Goal: Go to known website: Go to known website

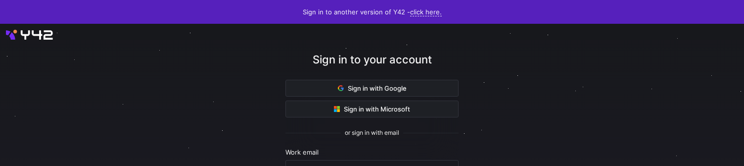
click at [148, 132] on div at bounding box center [372, 166] width 670 height 257
click at [114, 122] on div at bounding box center [372, 166] width 670 height 257
click at [111, 123] on div at bounding box center [372, 166] width 670 height 257
click at [114, 64] on div at bounding box center [372, 166] width 670 height 259
click at [35, 35] on div at bounding box center [372, 166] width 747 height 293
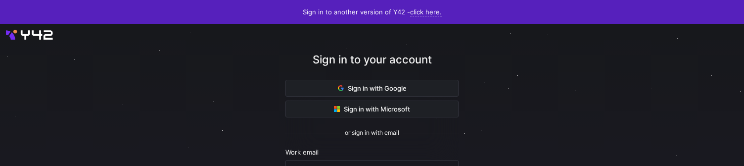
click at [33, 36] on div at bounding box center [372, 166] width 744 height 285
click at [42, 33] on div at bounding box center [372, 166] width 744 height 285
click at [320, 91] on span at bounding box center [372, 88] width 172 height 16
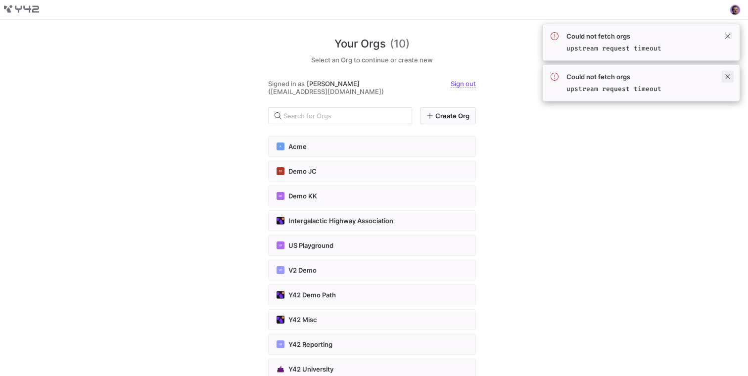
click at [728, 80] on span at bounding box center [728, 77] width 12 height 12
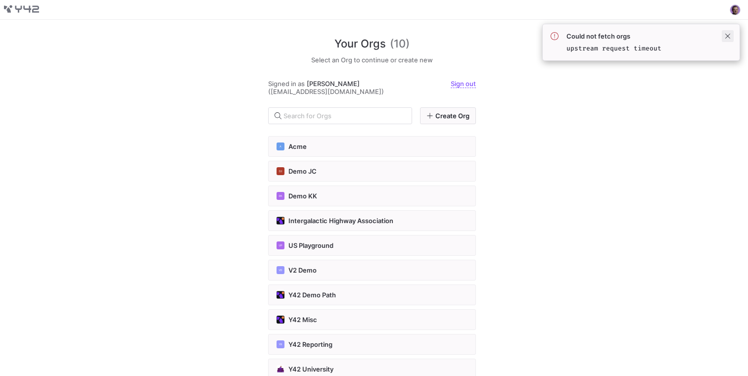
click at [730, 38] on span at bounding box center [728, 36] width 12 height 12
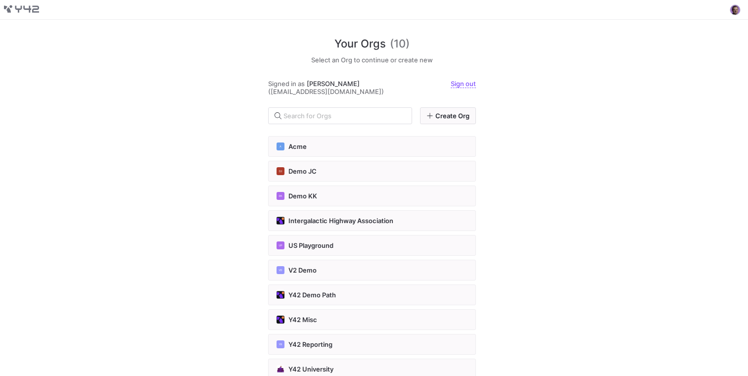
click at [198, 113] on div "Your Orgs (10) Select an Org to continue or create new Signed in as Aliaksei Ba…" at bounding box center [374, 198] width 748 height 356
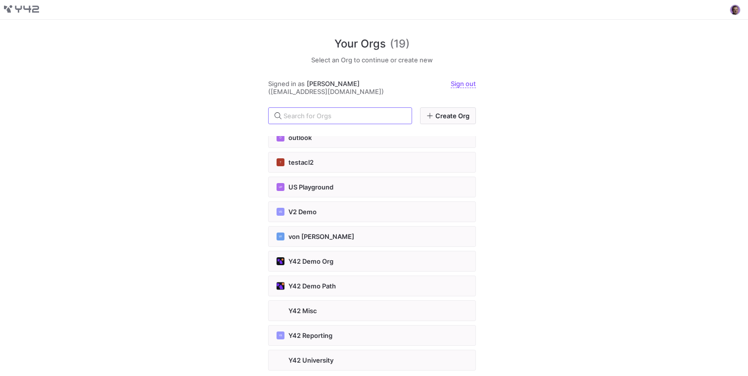
scroll to position [242, 0]
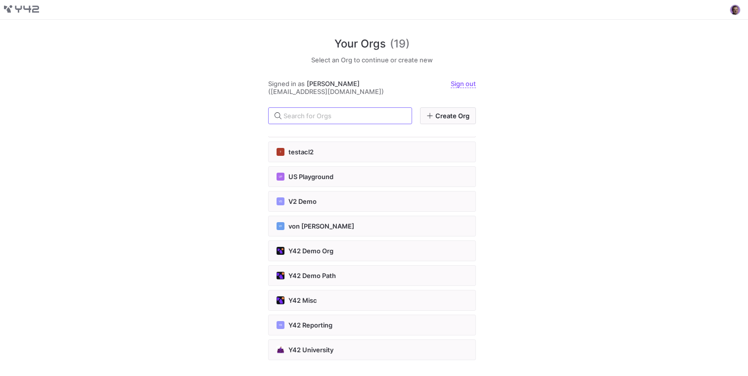
click at [90, 36] on div "Your Orgs (19) Select an Org to continue or create new Signed in as [PERSON_NAM…" at bounding box center [374, 198] width 748 height 356
click at [306, 117] on input "text" at bounding box center [343, 116] width 120 height 8
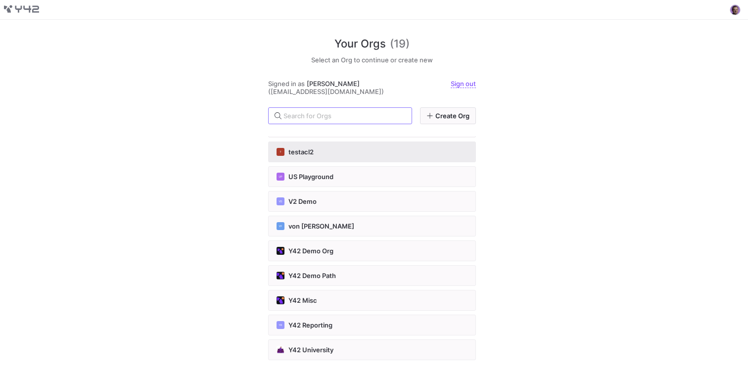
click at [298, 147] on button "T testacl2" at bounding box center [372, 151] width 208 height 21
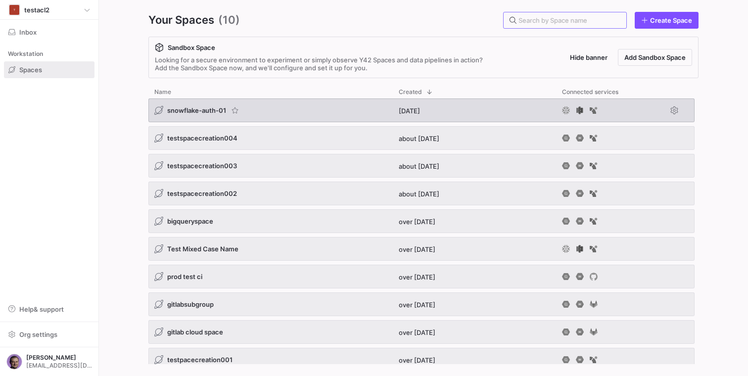
click at [206, 109] on span "snowflake-auth-01" at bounding box center [196, 110] width 59 height 8
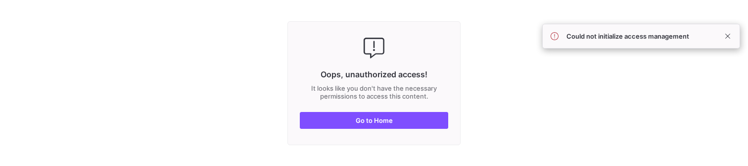
click at [352, 132] on div "Oops, unauthorized access! It looks like you don't have the necessary permissio…" at bounding box center [373, 83] width 173 height 124
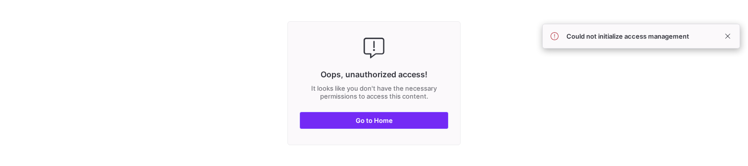
click at [354, 124] on span "button" at bounding box center [373, 120] width 147 height 16
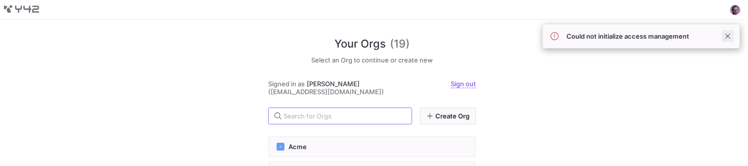
click at [725, 36] on span at bounding box center [728, 36] width 12 height 12
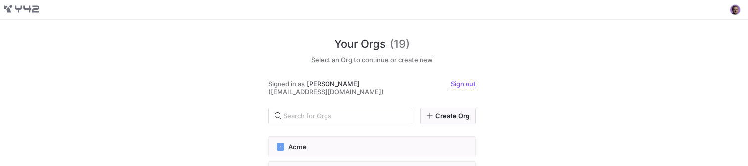
click at [600, 89] on div "Your Orgs (19) Select an Org to continue or create new Signed in as Aliaksei Ba…" at bounding box center [374, 93] width 748 height 146
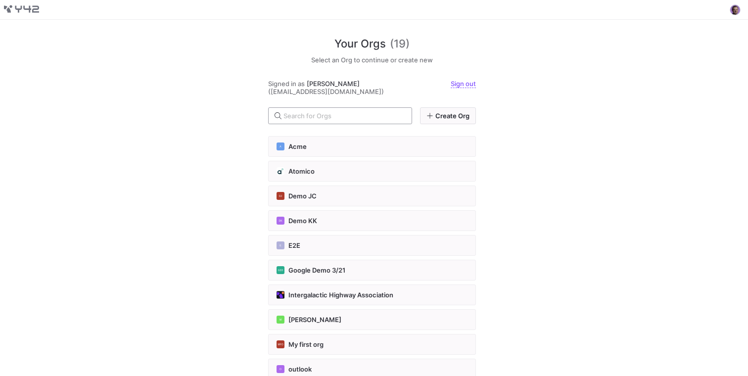
click at [320, 116] on input "text" at bounding box center [343, 116] width 120 height 8
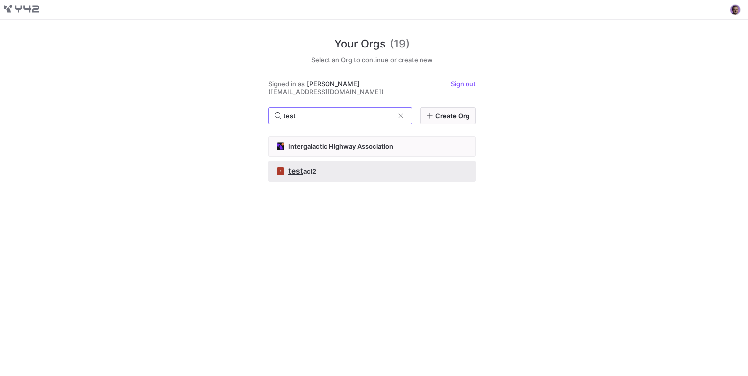
type input "test"
click at [295, 165] on button "T test acl2" at bounding box center [372, 171] width 208 height 21
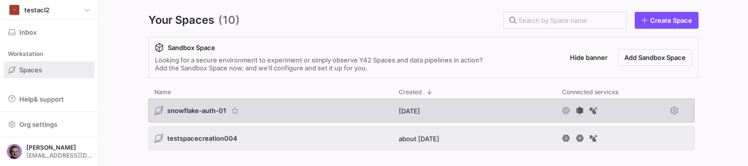
click at [201, 113] on span "snowflake-auth-01" at bounding box center [196, 110] width 59 height 8
